Goal: Task Accomplishment & Management: Complete application form

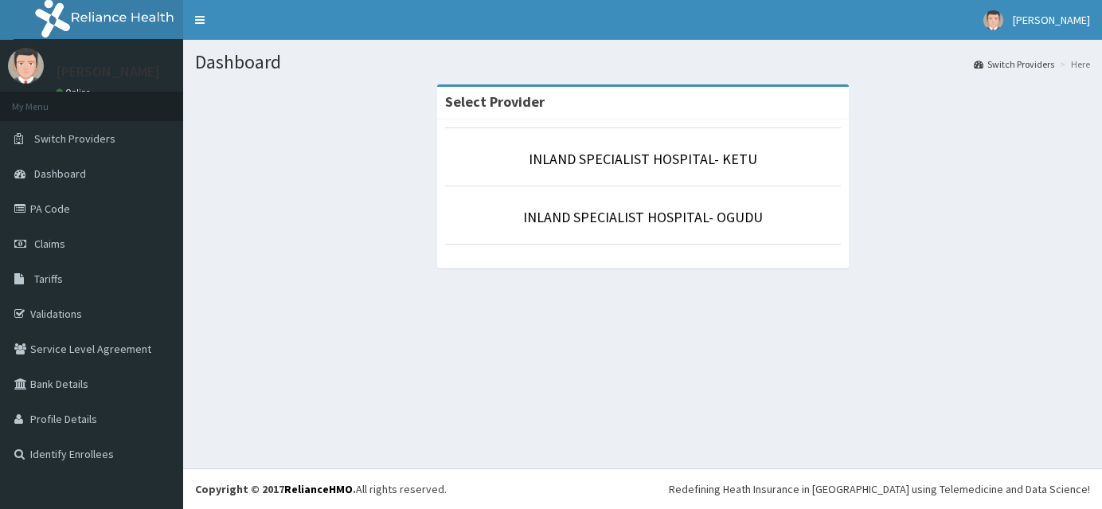
click at [649, 219] on link "INLAND SPECIALIST HOSPITAL- OGUDU" at bounding box center [643, 217] width 240 height 18
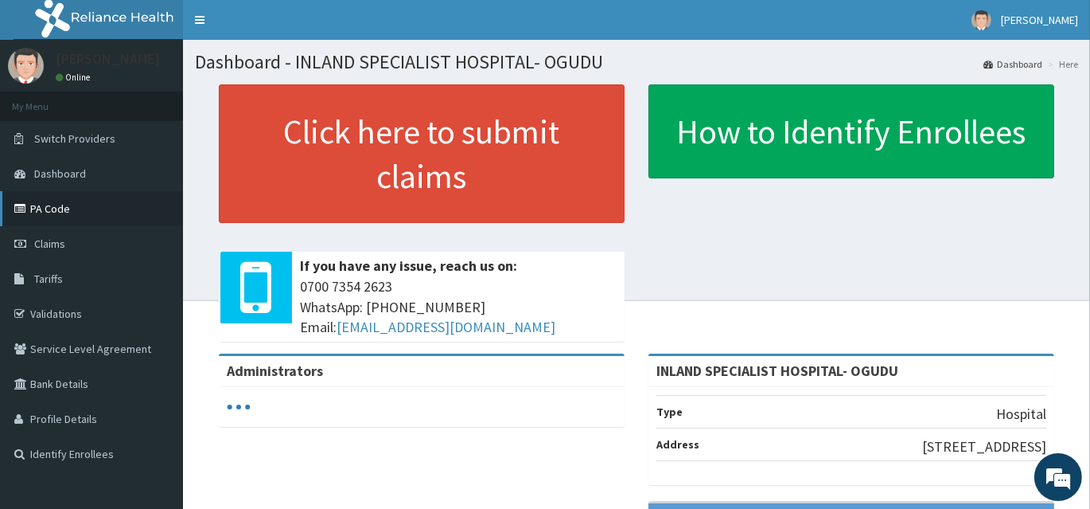
click at [50, 216] on link "PA Code" at bounding box center [91, 208] width 183 height 35
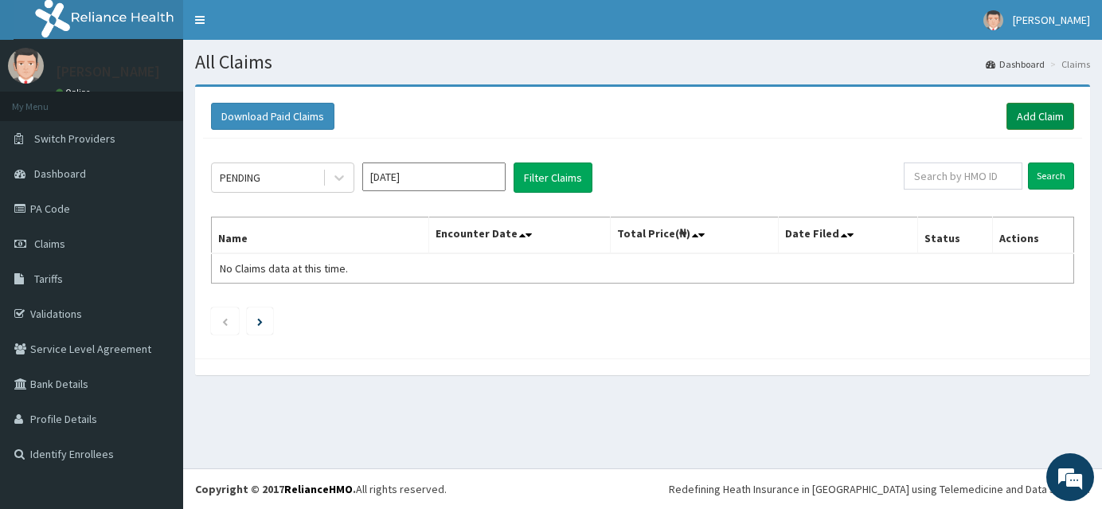
click at [1024, 120] on link "Add Claim" at bounding box center [1040, 116] width 68 height 27
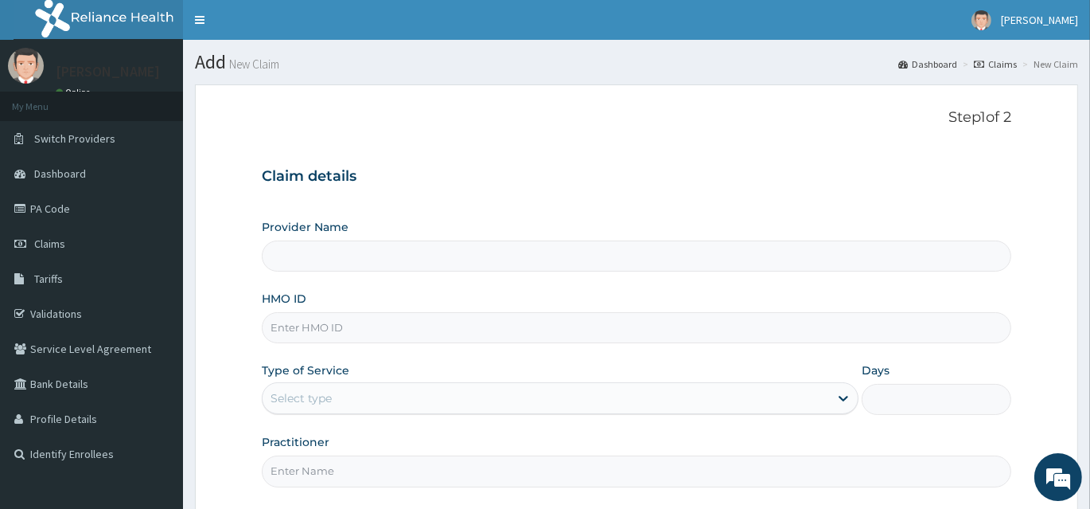
type input "INLAND SPECIALIST HOSPITAL- OGUDU"
click at [310, 327] on input "HMO ID" at bounding box center [637, 327] width 750 height 31
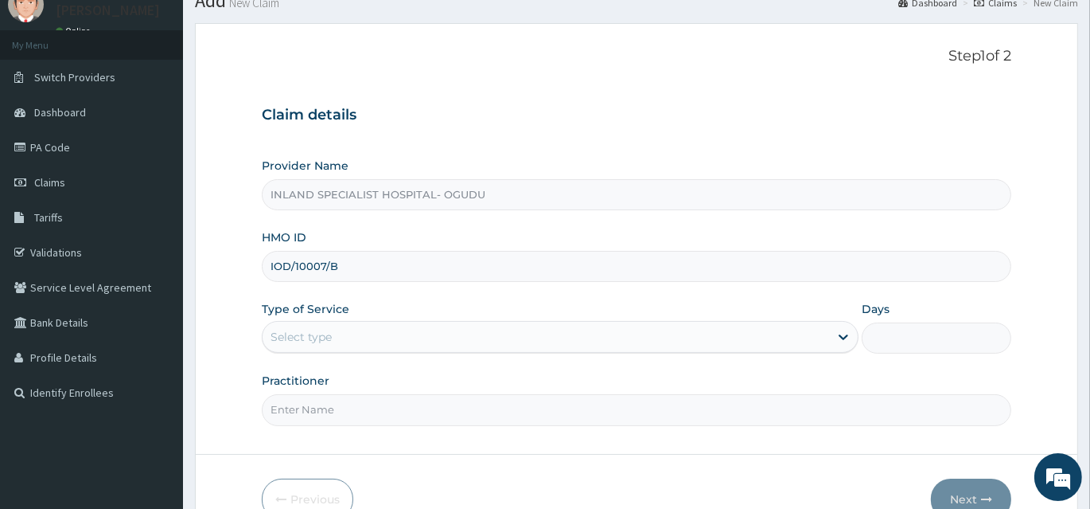
scroll to position [144, 0]
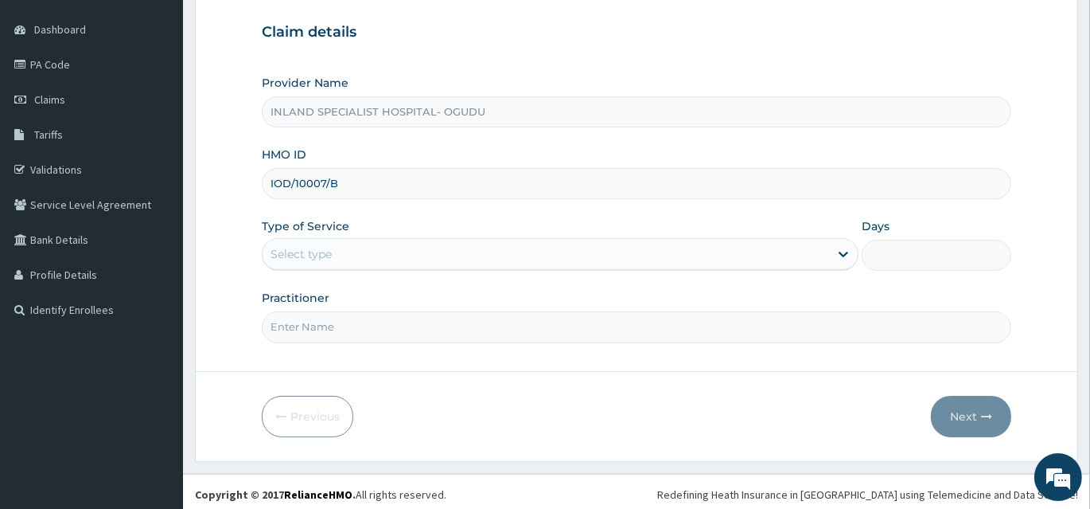
type input "IOD/10007/B"
click at [302, 263] on div "Select type" at bounding box center [546, 253] width 567 height 25
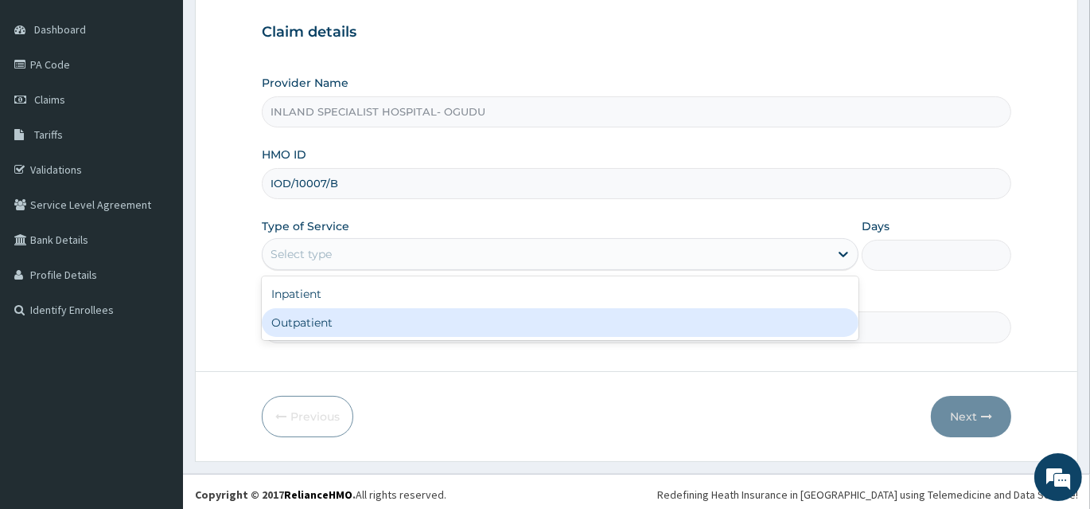
click at [284, 324] on div "Outpatient" at bounding box center [560, 322] width 597 height 29
type input "1"
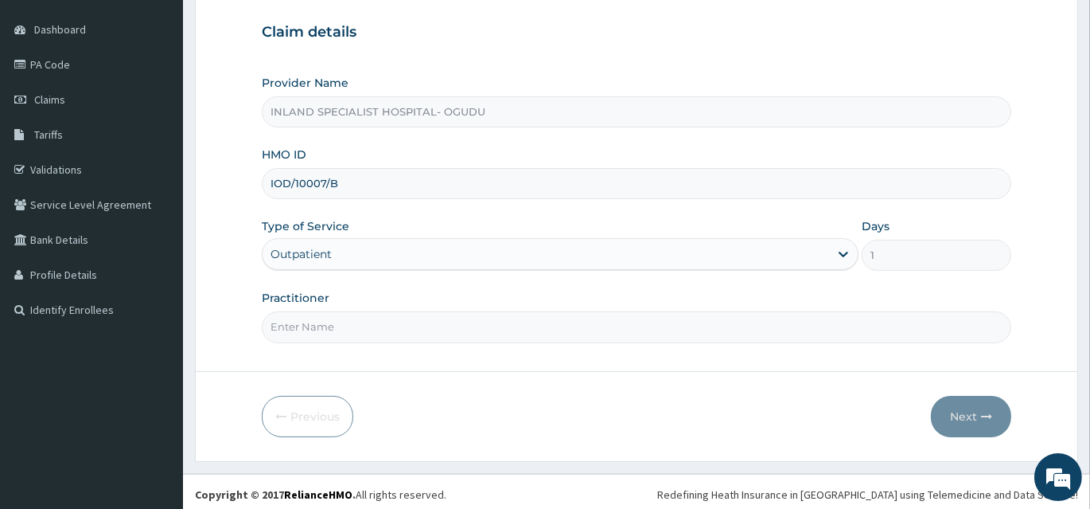
click at [285, 333] on input "Practitioner" at bounding box center [637, 326] width 750 height 31
type input "DR OKPARE"
click at [974, 411] on button "Next" at bounding box center [971, 416] width 80 height 41
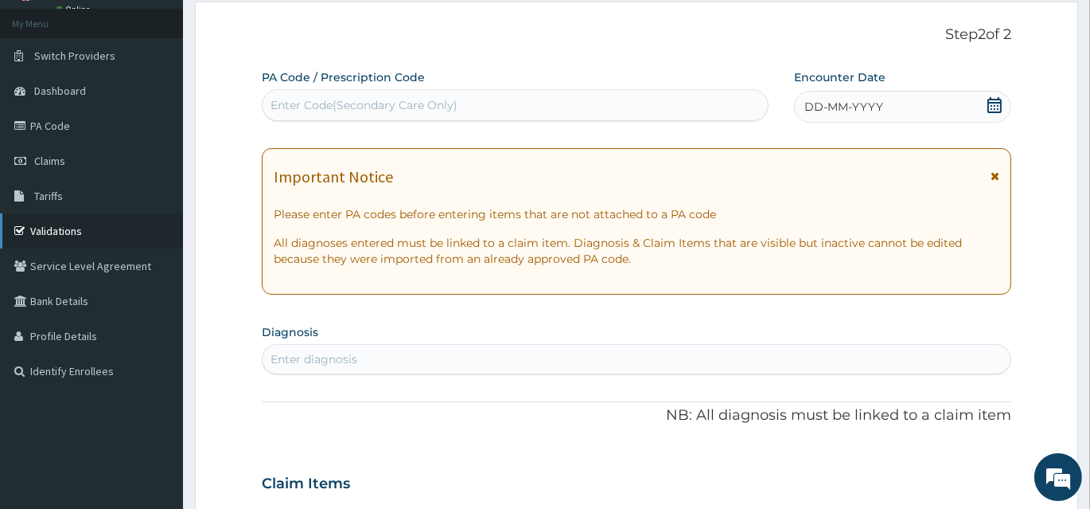
scroll to position [0, 0]
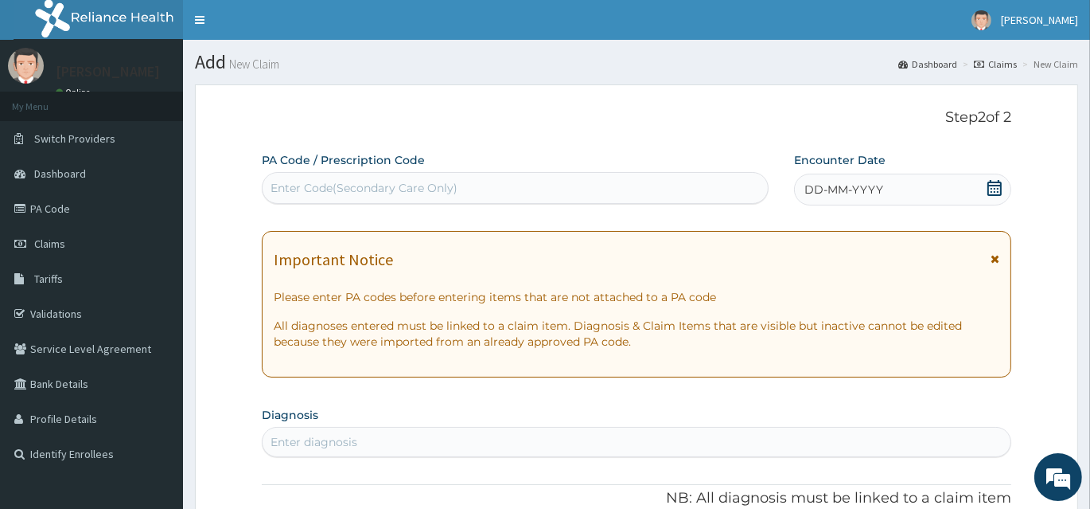
click at [365, 193] on div "Enter Code(Secondary Care Only)" at bounding box center [364, 188] width 187 height 16
paste input "PA/30F2EE"
type input "PA/30F2EE"
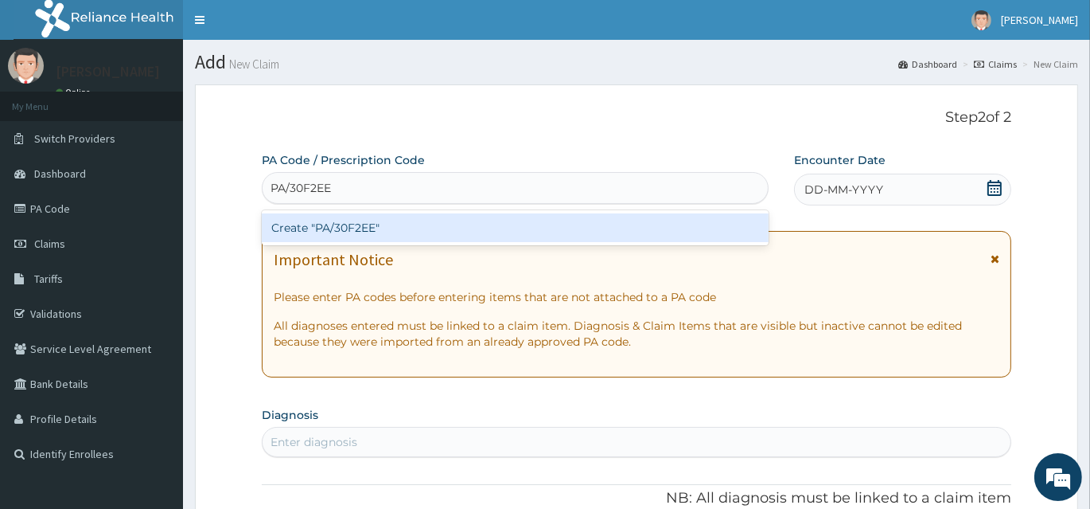
click at [366, 219] on div "Create "PA/30F2EE"" at bounding box center [515, 227] width 507 height 29
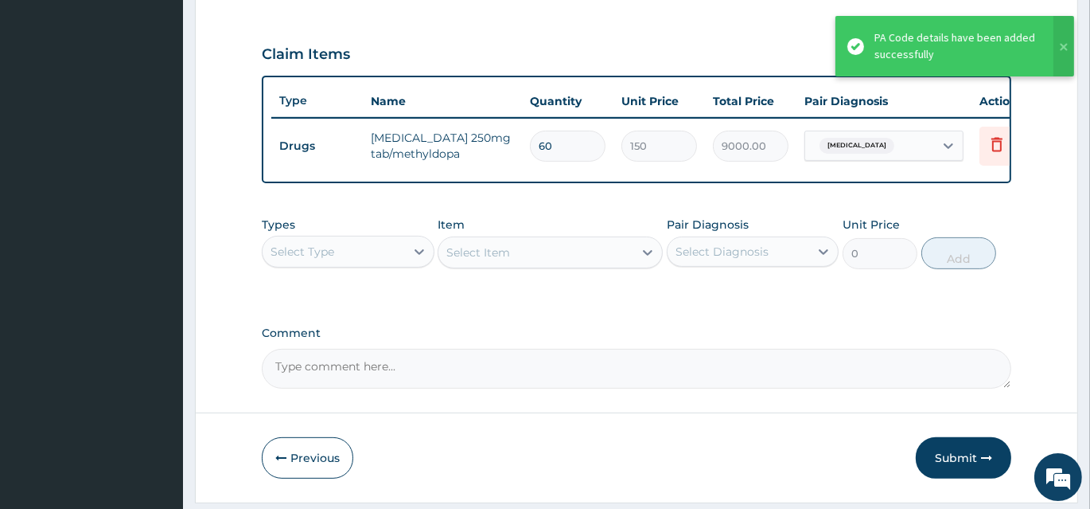
scroll to position [551, 0]
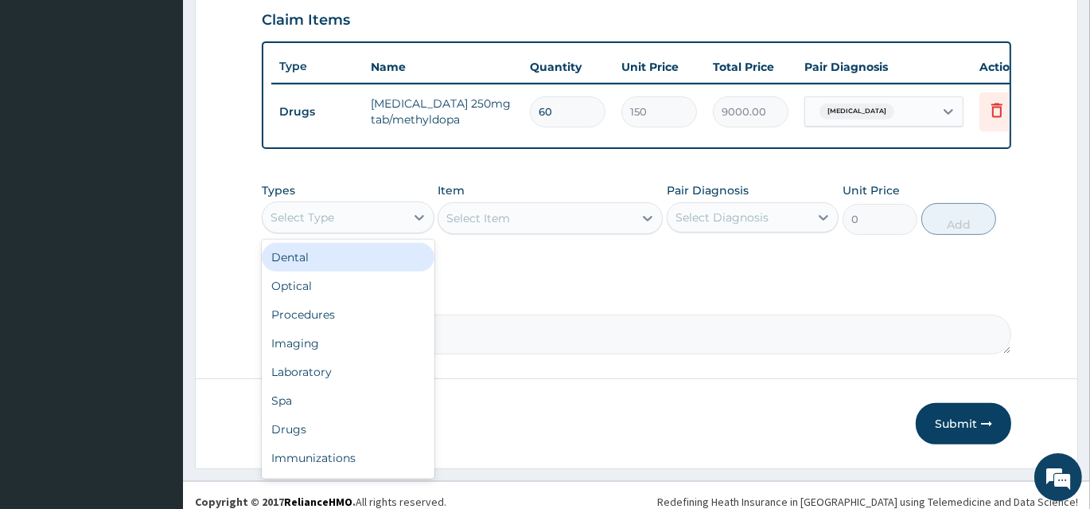
click at [380, 230] on div "Select Type" at bounding box center [334, 217] width 142 height 25
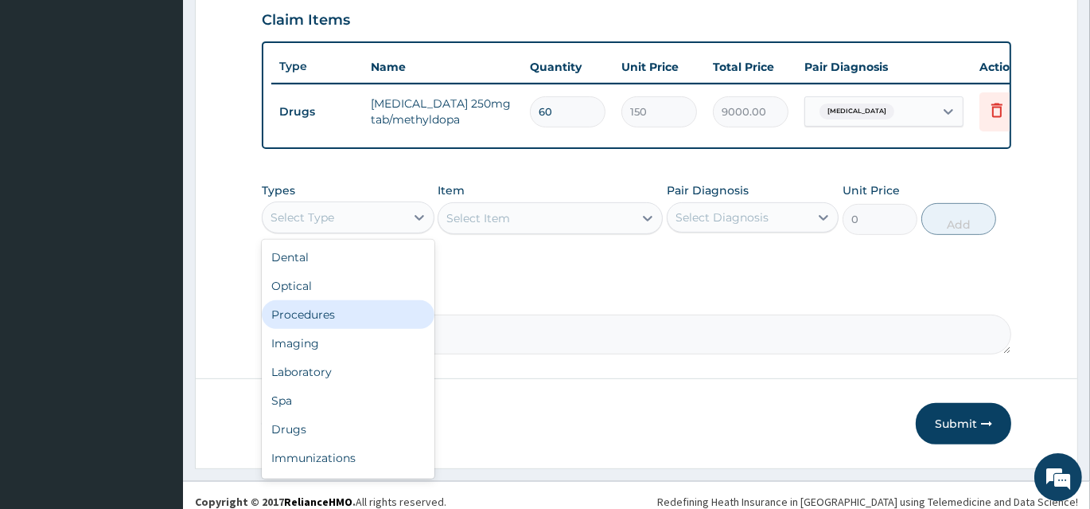
click at [316, 316] on div "Procedures" at bounding box center [348, 314] width 173 height 29
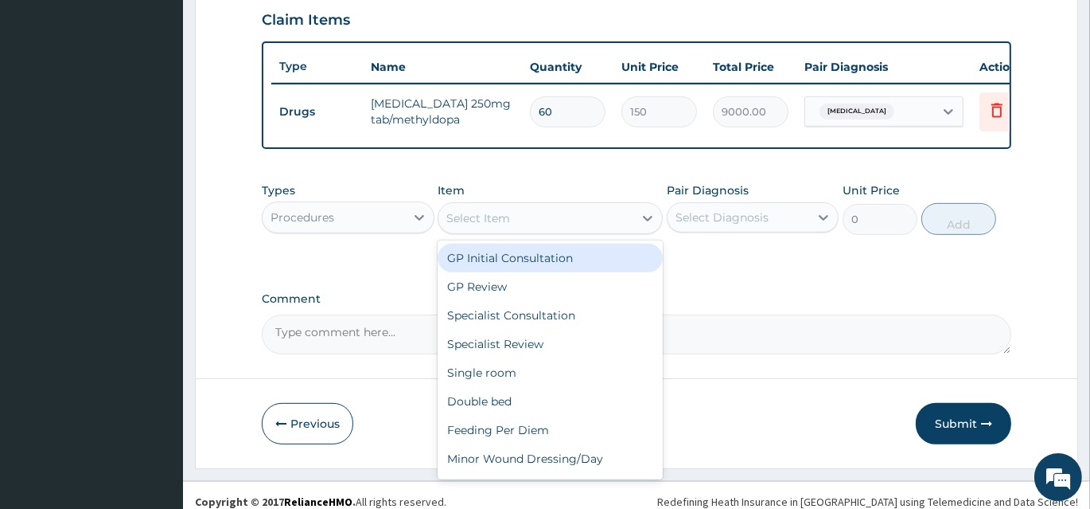
click at [521, 224] on div "Select Item" at bounding box center [536, 217] width 195 height 25
click at [516, 263] on div "GP Initial Consultation" at bounding box center [550, 258] width 225 height 29
type input "3000"
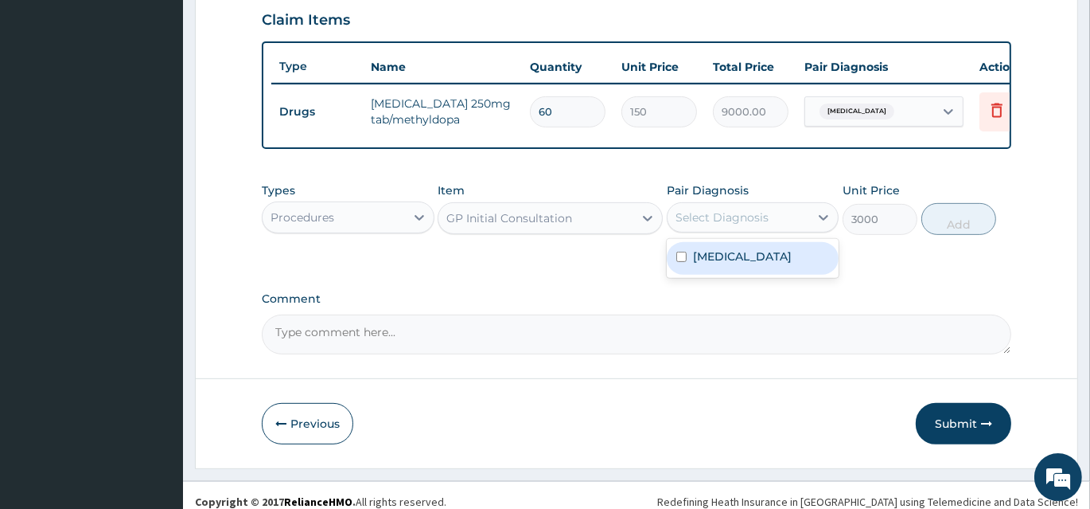
click at [714, 225] on div "Select Diagnosis" at bounding box center [722, 217] width 93 height 16
click at [715, 263] on label "Benign hypertension" at bounding box center [742, 256] width 99 height 16
checkbox input "true"
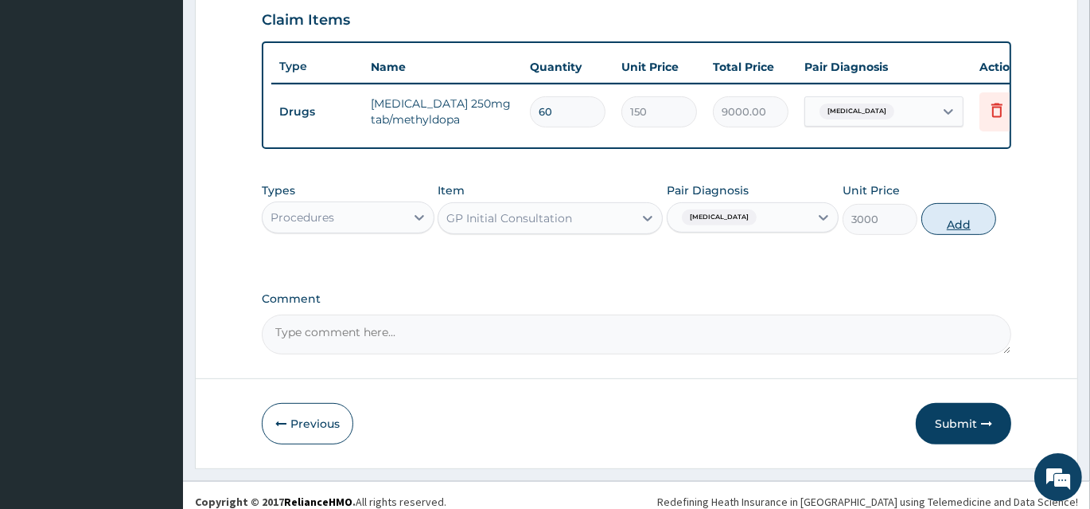
click at [963, 232] on button "Add" at bounding box center [959, 219] width 75 height 32
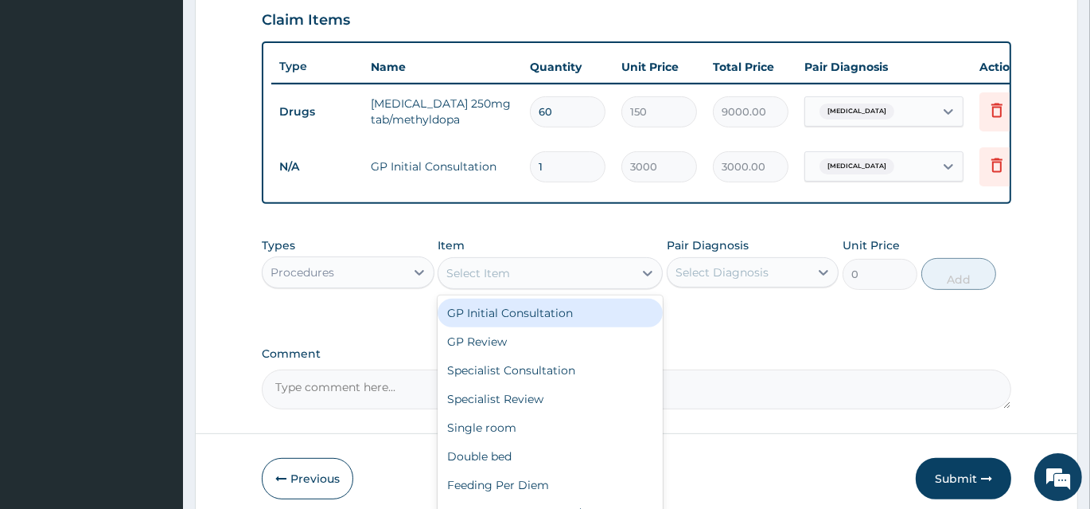
click at [470, 281] on div "Select Item" at bounding box center [479, 273] width 64 height 16
click at [297, 275] on div "Procedures" at bounding box center [303, 272] width 64 height 16
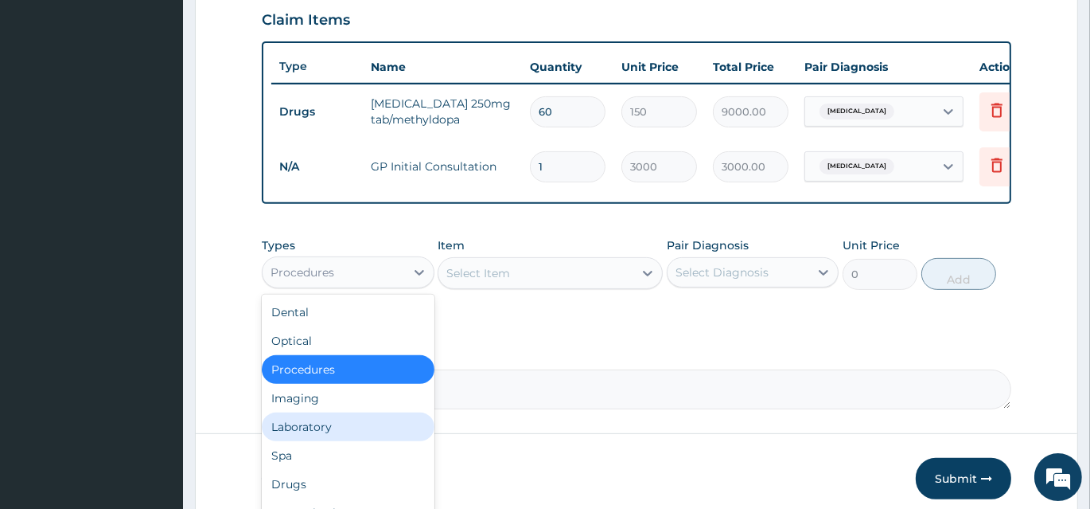
click at [314, 432] on div "Laboratory" at bounding box center [348, 426] width 173 height 29
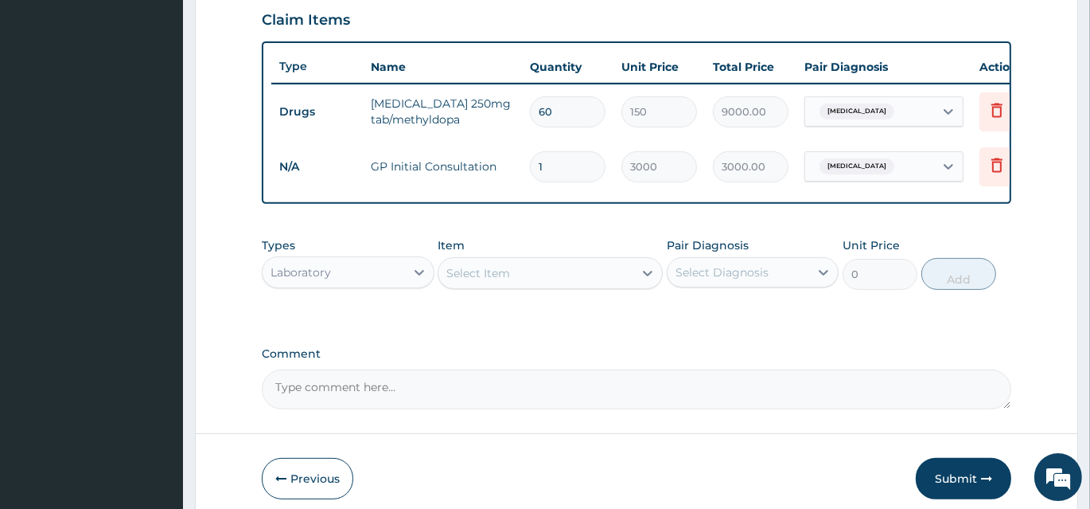
click at [503, 277] on div "Select Item" at bounding box center [479, 273] width 64 height 16
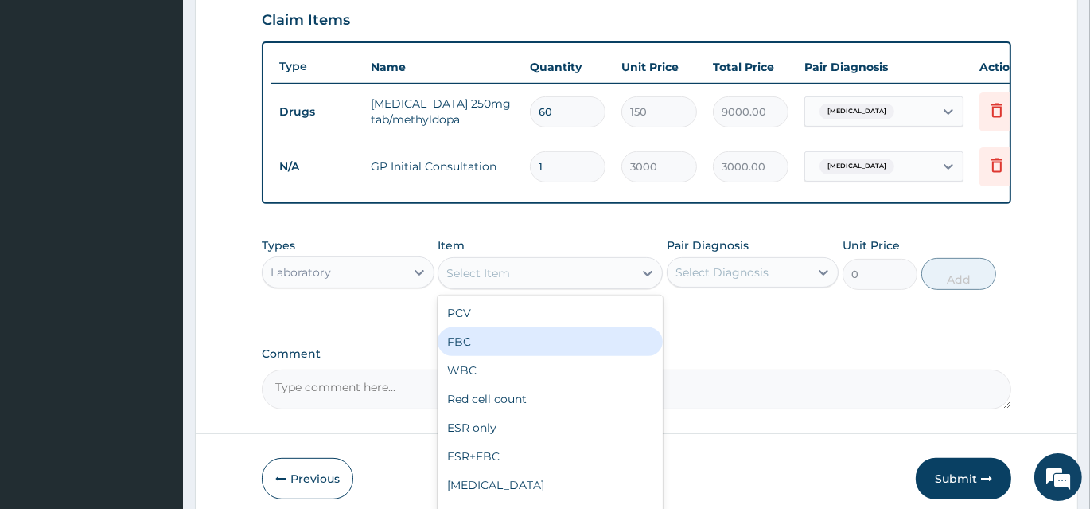
click at [471, 343] on div "FBC" at bounding box center [550, 341] width 225 height 29
type input "2000"
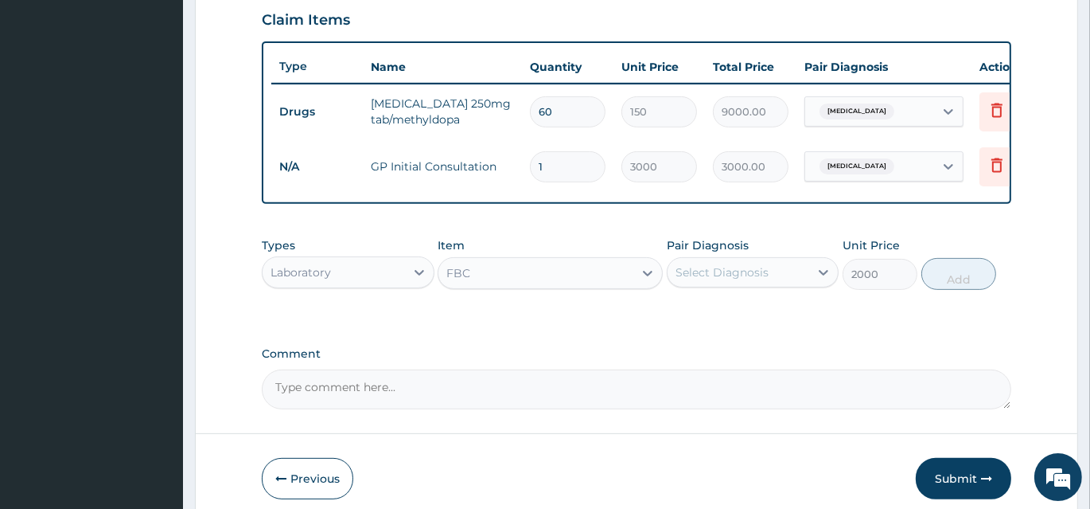
click at [732, 280] on div "Select Diagnosis" at bounding box center [722, 272] width 93 height 16
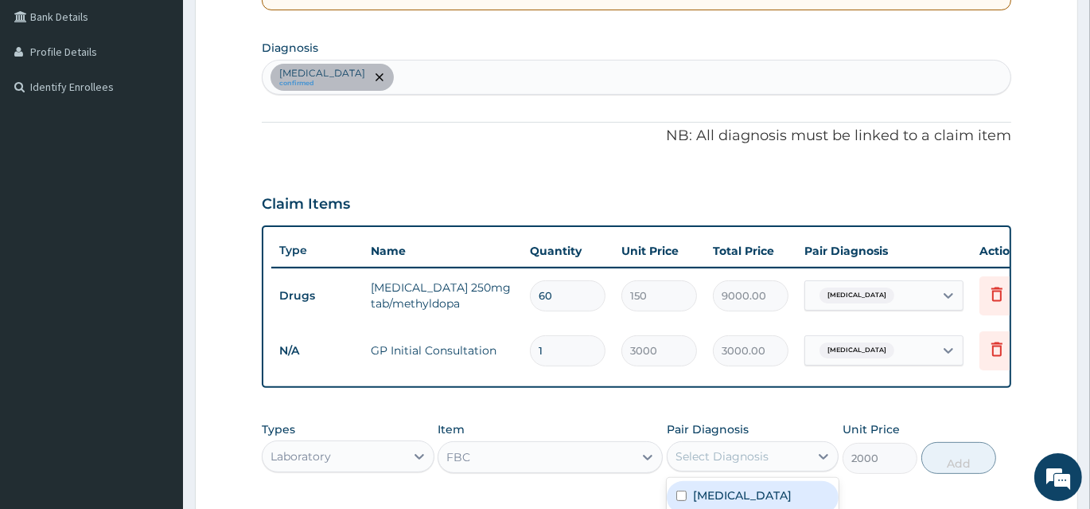
scroll to position [334, 0]
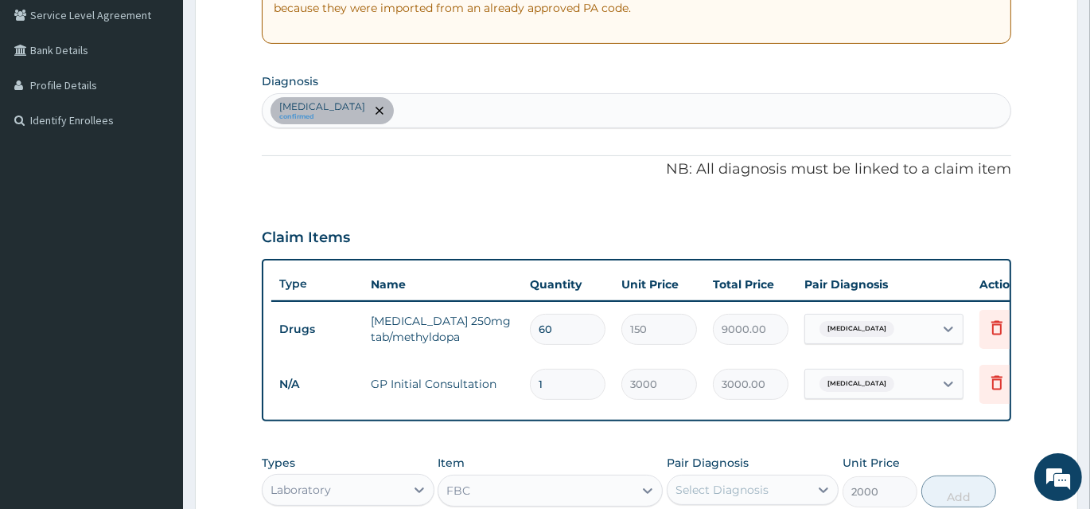
click at [447, 103] on div "Benign hypertension confirmed" at bounding box center [637, 110] width 748 height 33
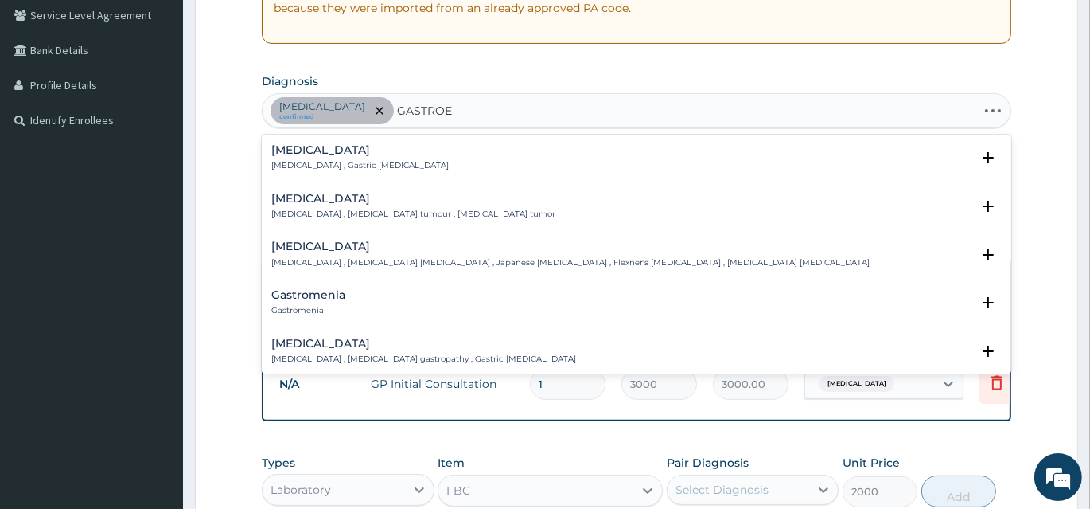
type input "GASTROEN"
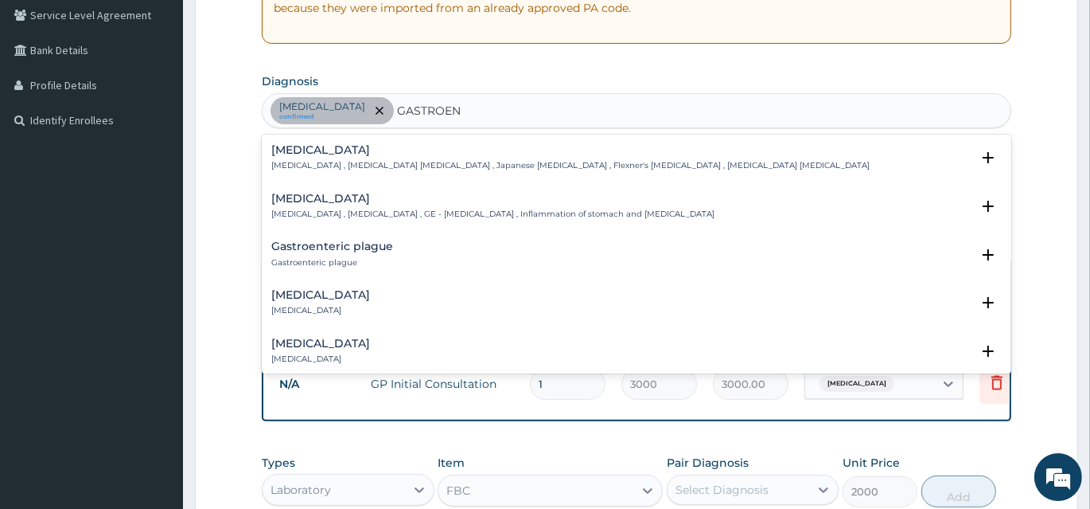
click at [307, 209] on p "Gastroenteritis , Gastroenteropathy , GE - Gastroenteritis , Inflammation of st…" at bounding box center [492, 214] width 443 height 11
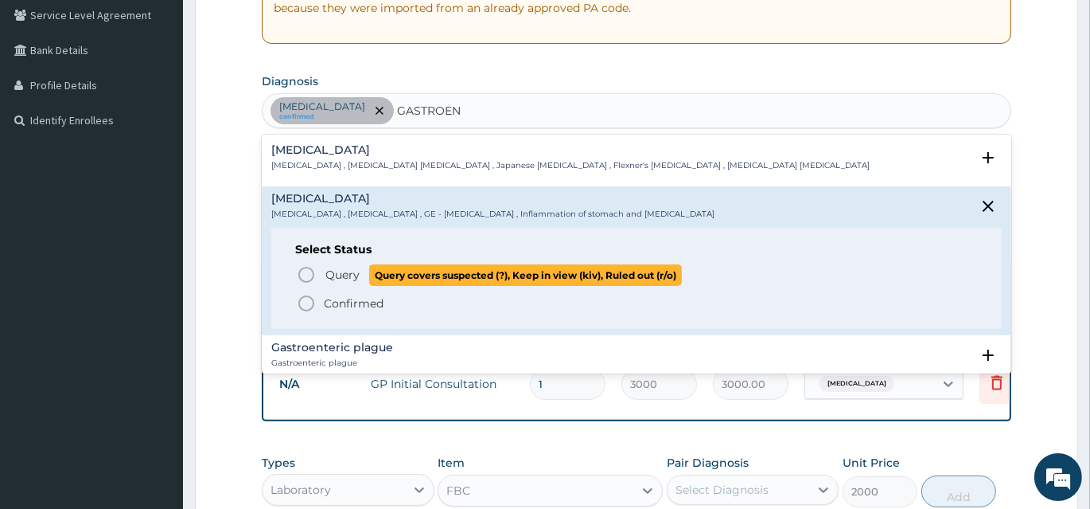
click at [301, 270] on icon "status option query" at bounding box center [306, 274] width 19 height 19
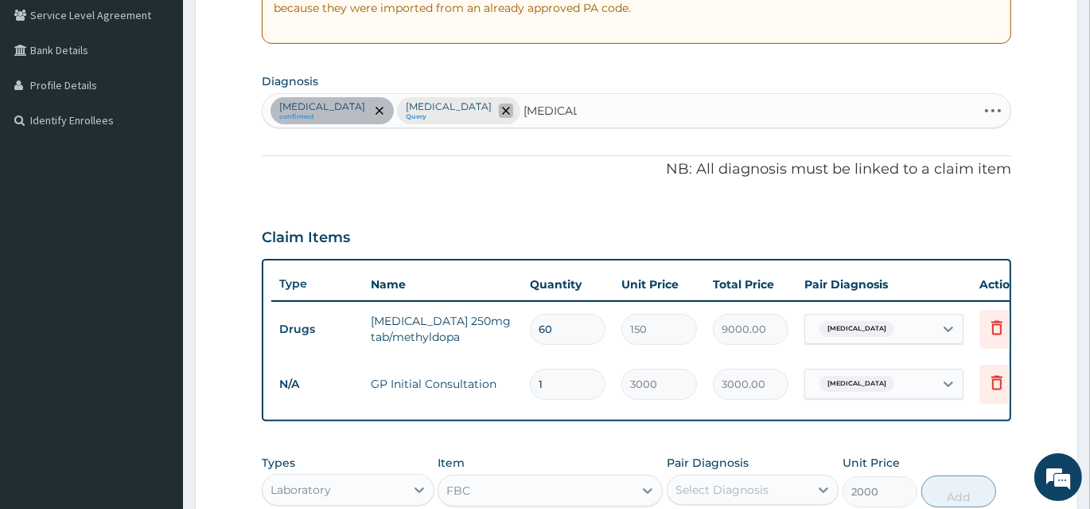
drag, startPoint x: 526, startPoint y: 115, endPoint x: 505, endPoint y: 115, distance: 21.5
click at [505, 115] on div "Benign hypertension confirmed Gastroenteritis Query TYPHOID TYPHOID" at bounding box center [620, 110] width 715 height 33
click at [583, 110] on div "Benign hypertension confirmed Gastroenteritis Query TYPHOID TYPHOID" at bounding box center [620, 110] width 715 height 33
type input "T"
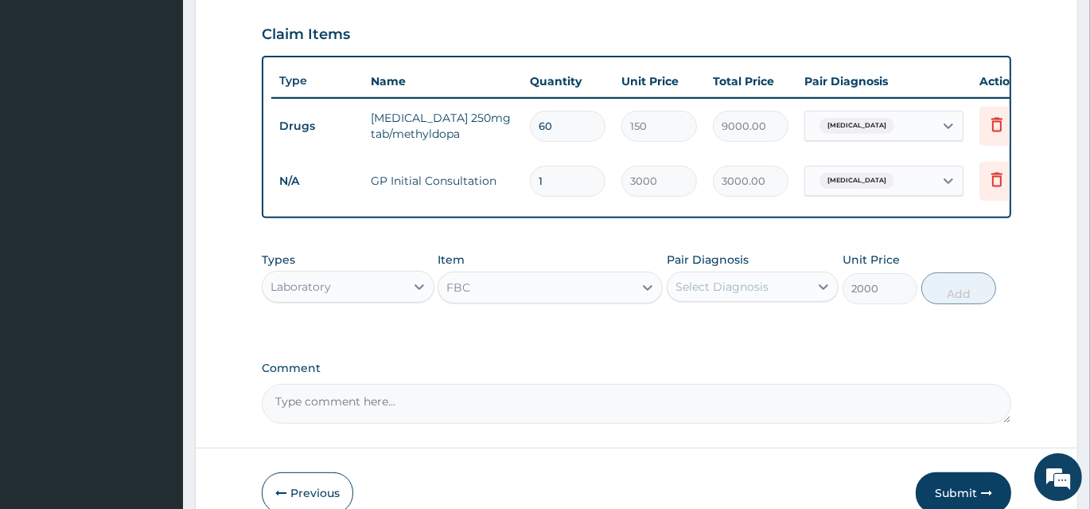
scroll to position [626, 0]
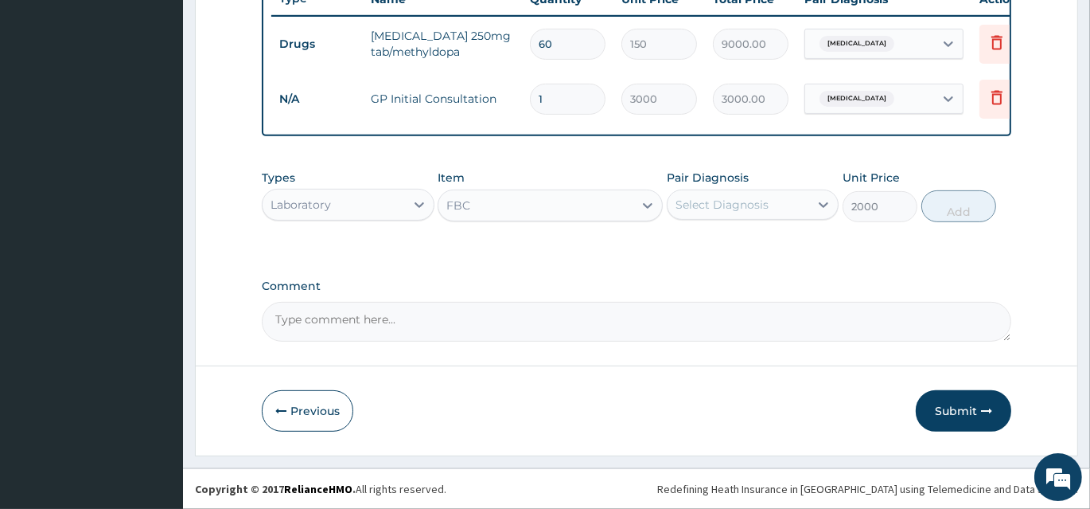
type input "MALA"
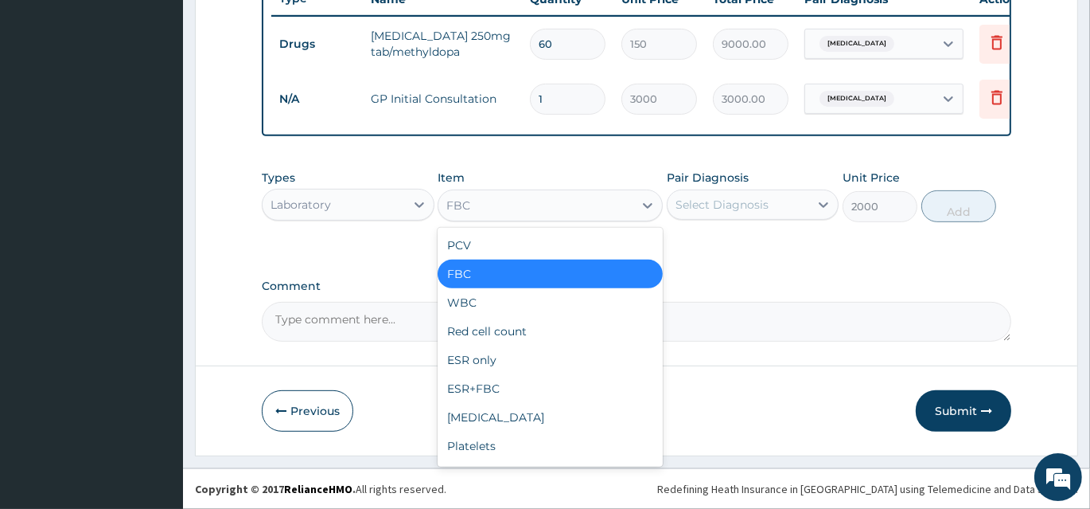
click at [534, 213] on div "FBC" at bounding box center [536, 205] width 195 height 25
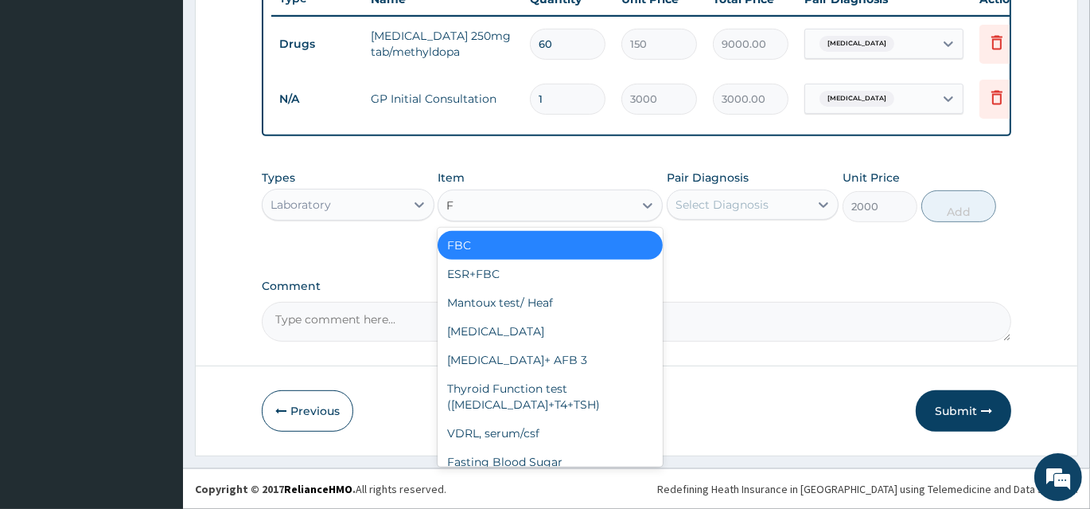
type input "FU"
